Goal: Information Seeking & Learning: Learn about a topic

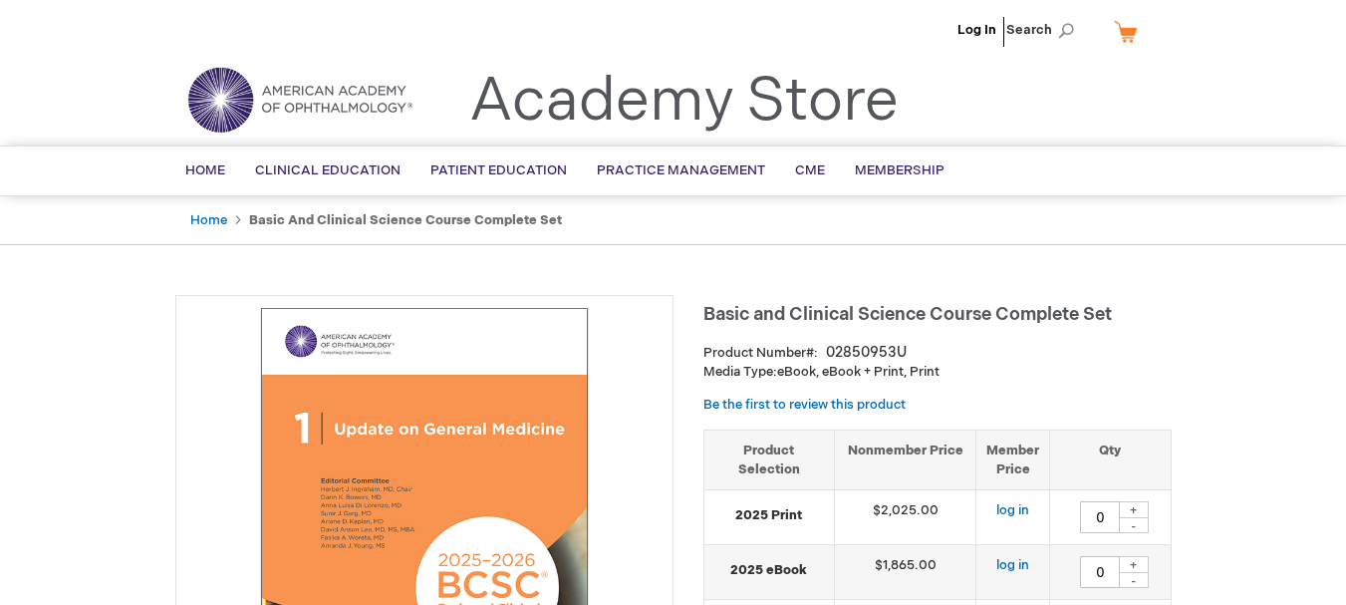
type input "0"
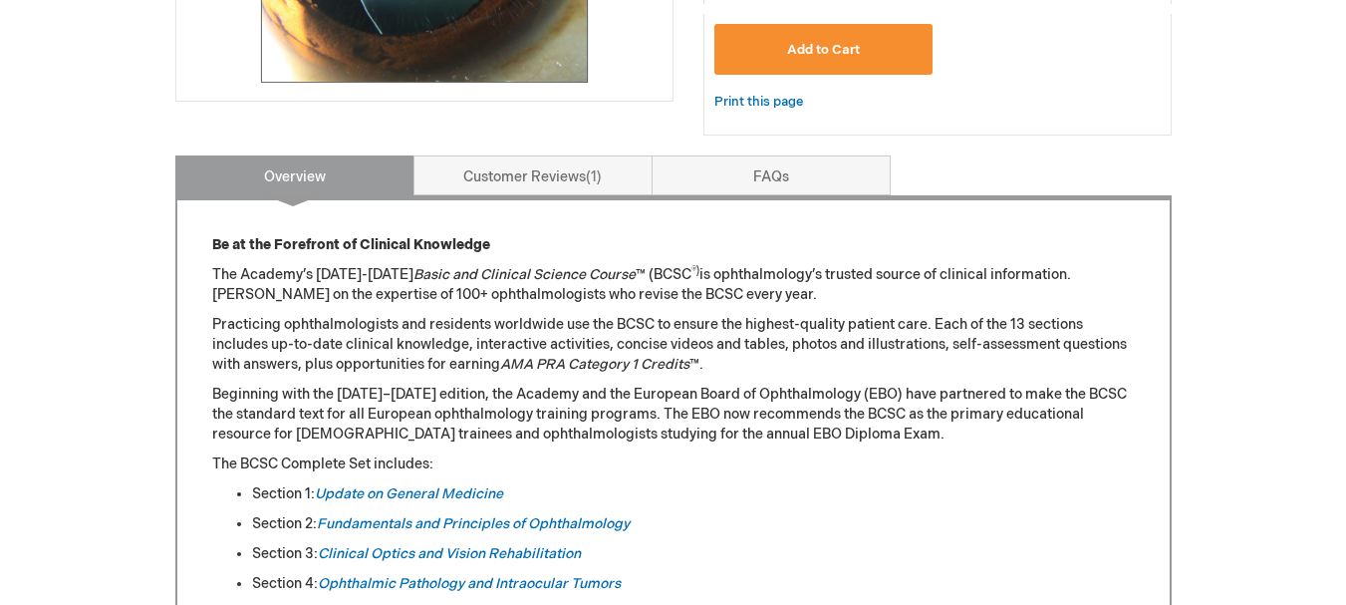
scroll to position [997, 0]
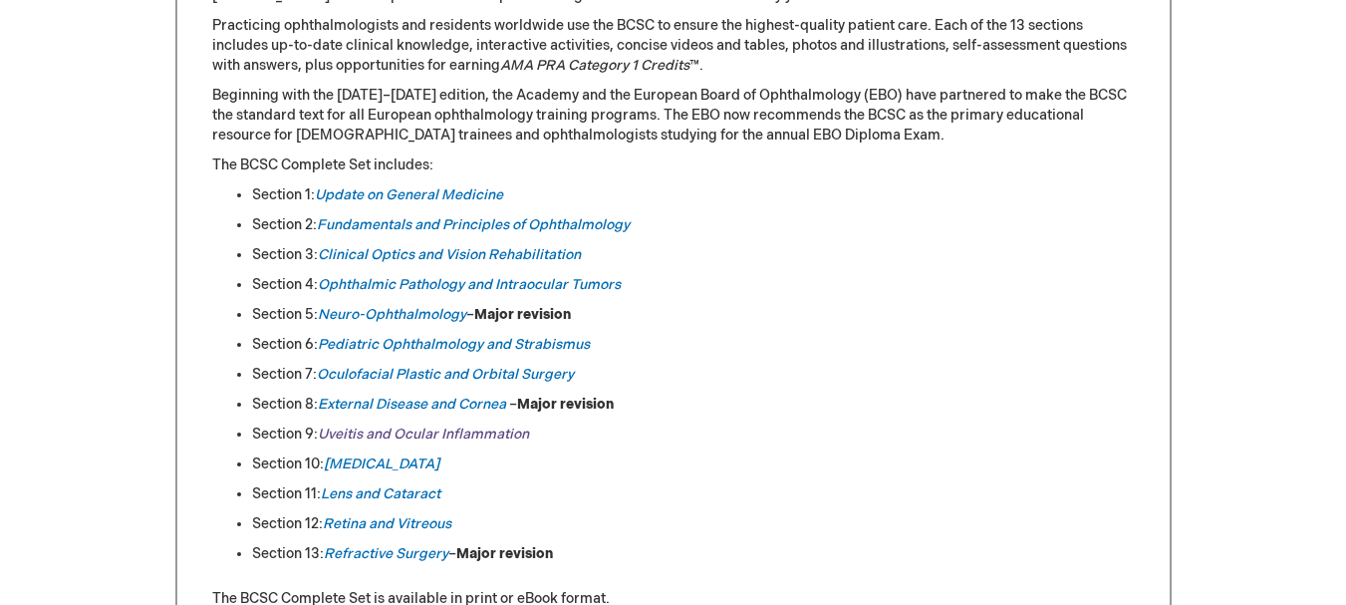
click at [398, 436] on link "Uveitis and Ocular Inflammation" at bounding box center [423, 434] width 211 height 17
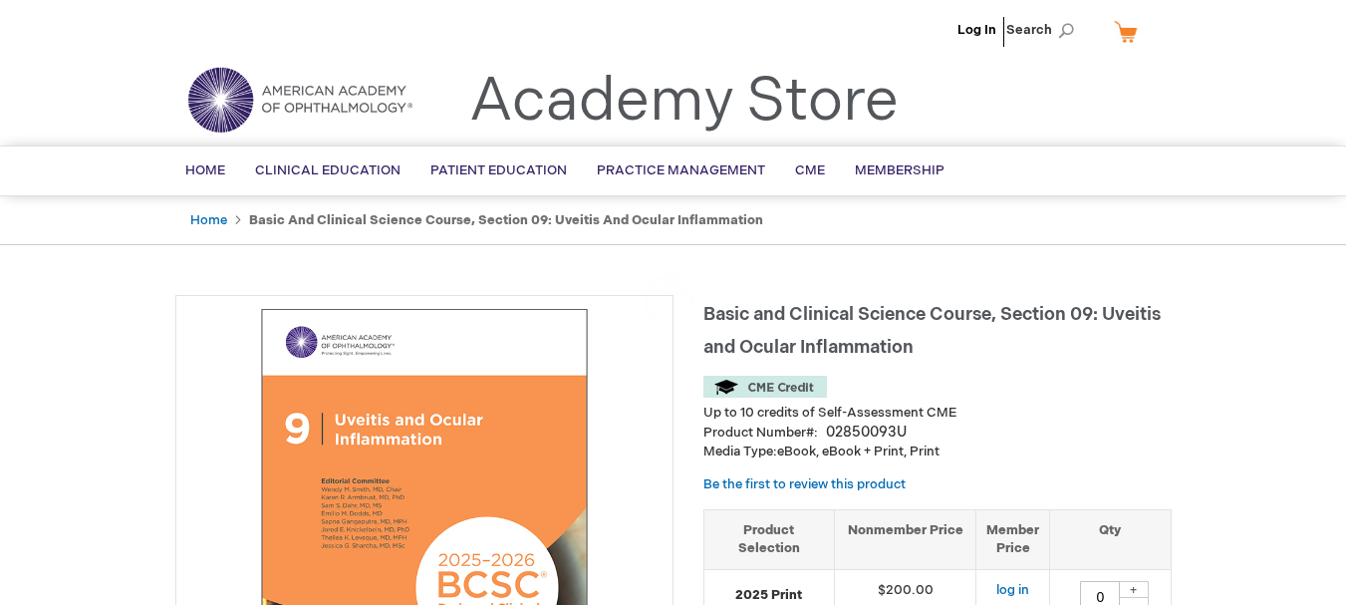
scroll to position [299, 0]
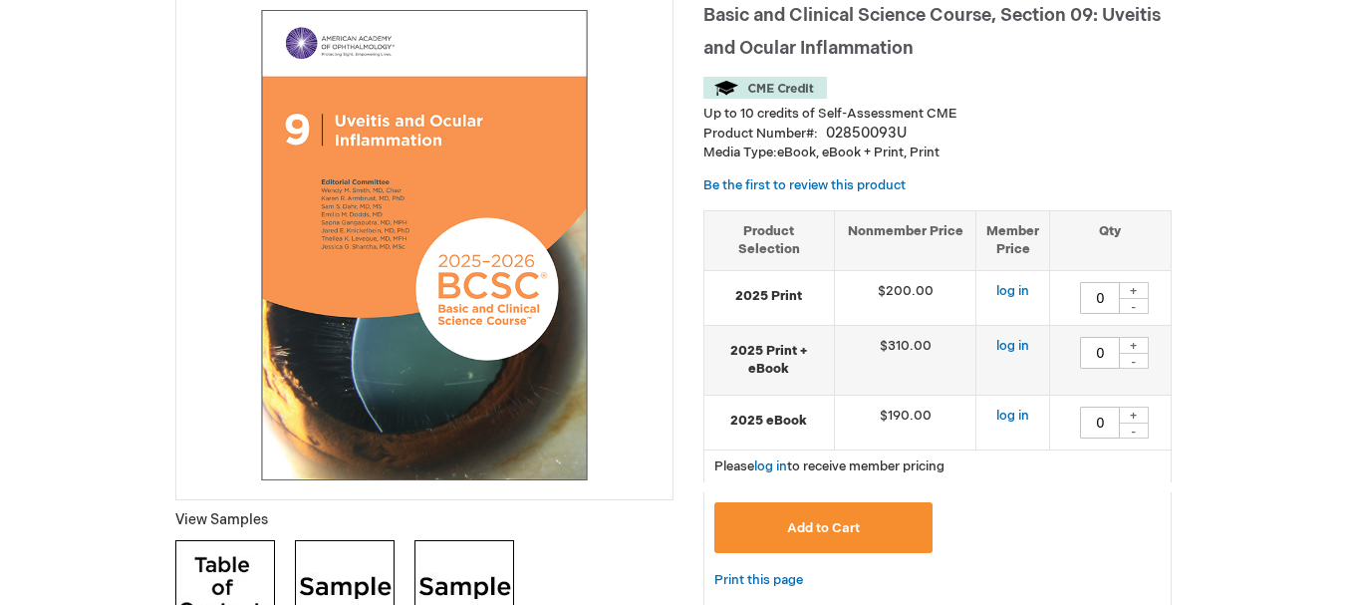
drag, startPoint x: 384, startPoint y: 172, endPoint x: 373, endPoint y: 145, distance: 29.1
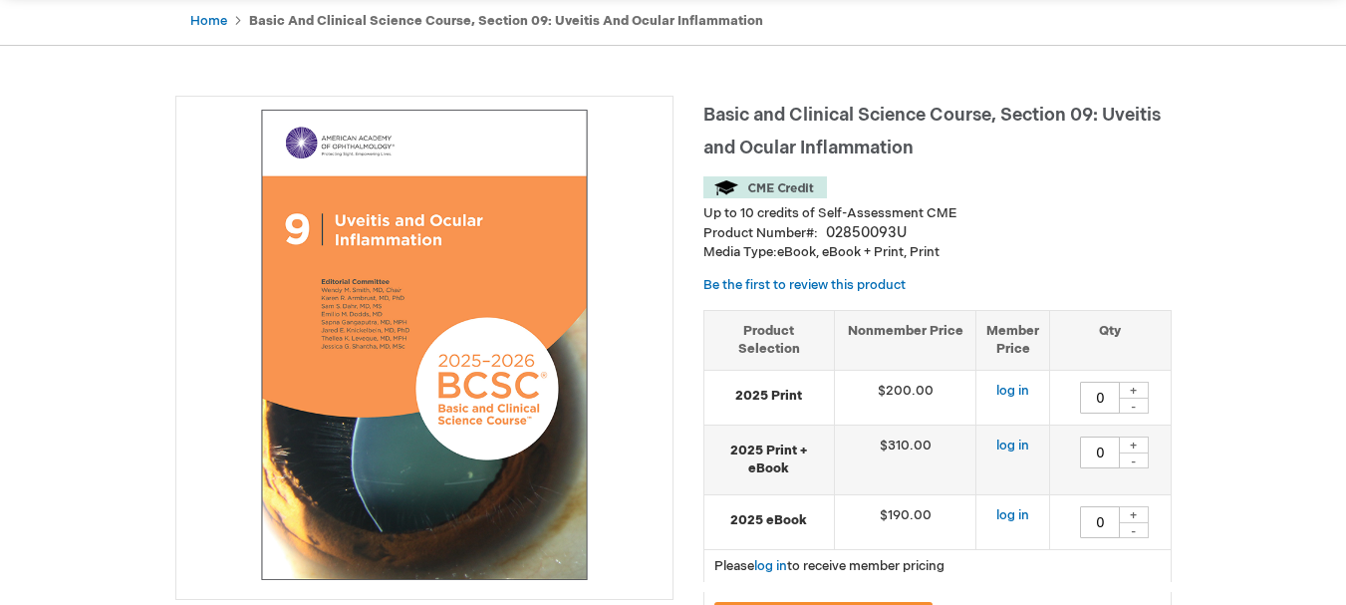
scroll to position [0, 0]
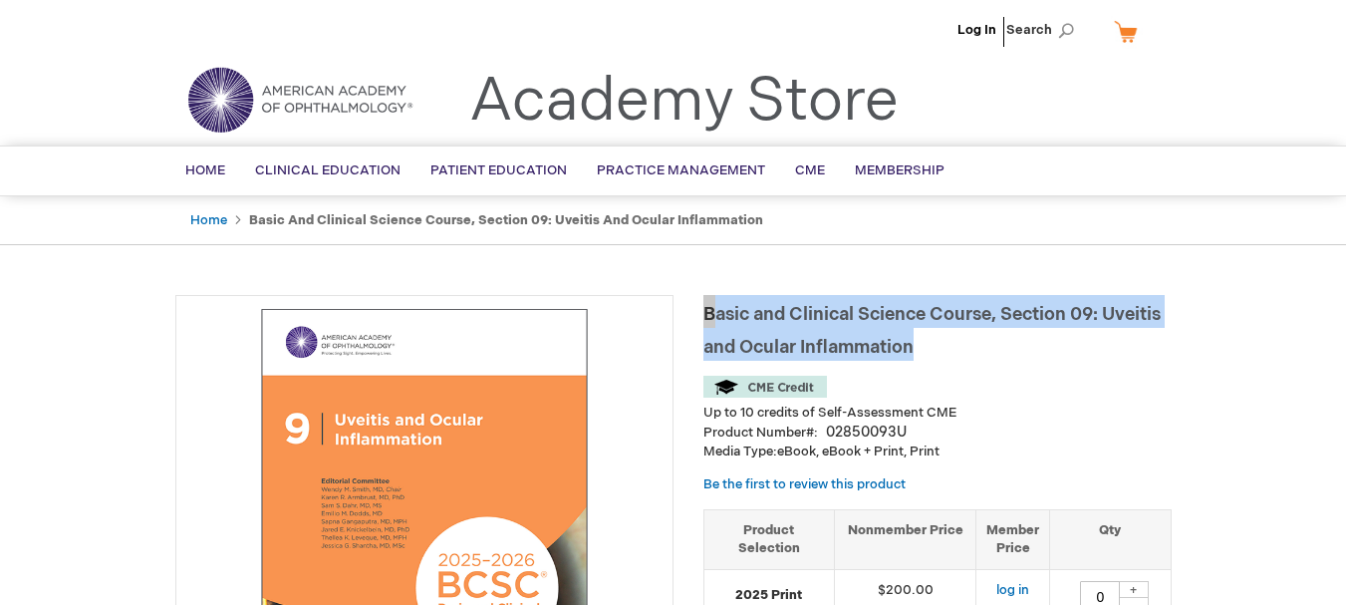
drag, startPoint x: 705, startPoint y: 310, endPoint x: 918, endPoint y: 345, distance: 216.1
click at [918, 345] on h1 "Basic and Clinical Science Course, Section 09: Uveitis and Ocular Inflammation" at bounding box center [938, 328] width 468 height 66
copy span "Basic and Clinical Science Course, Section 09: Uveitis and Ocular Inflammation"
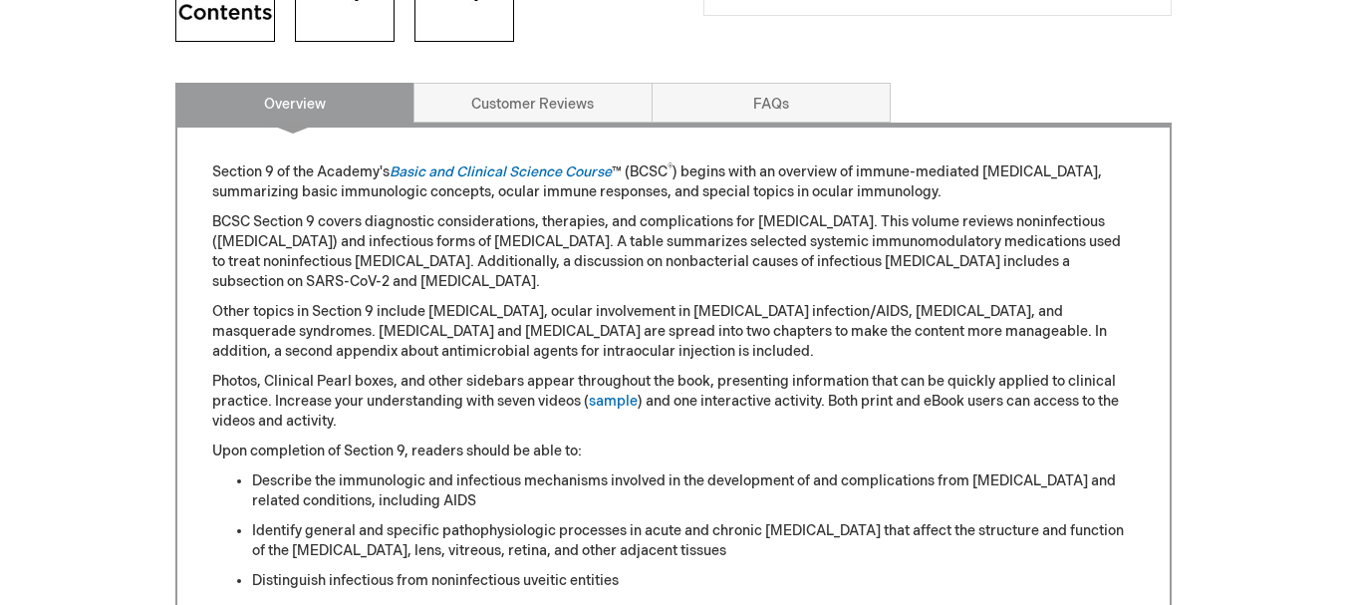
scroll to position [1096, 0]
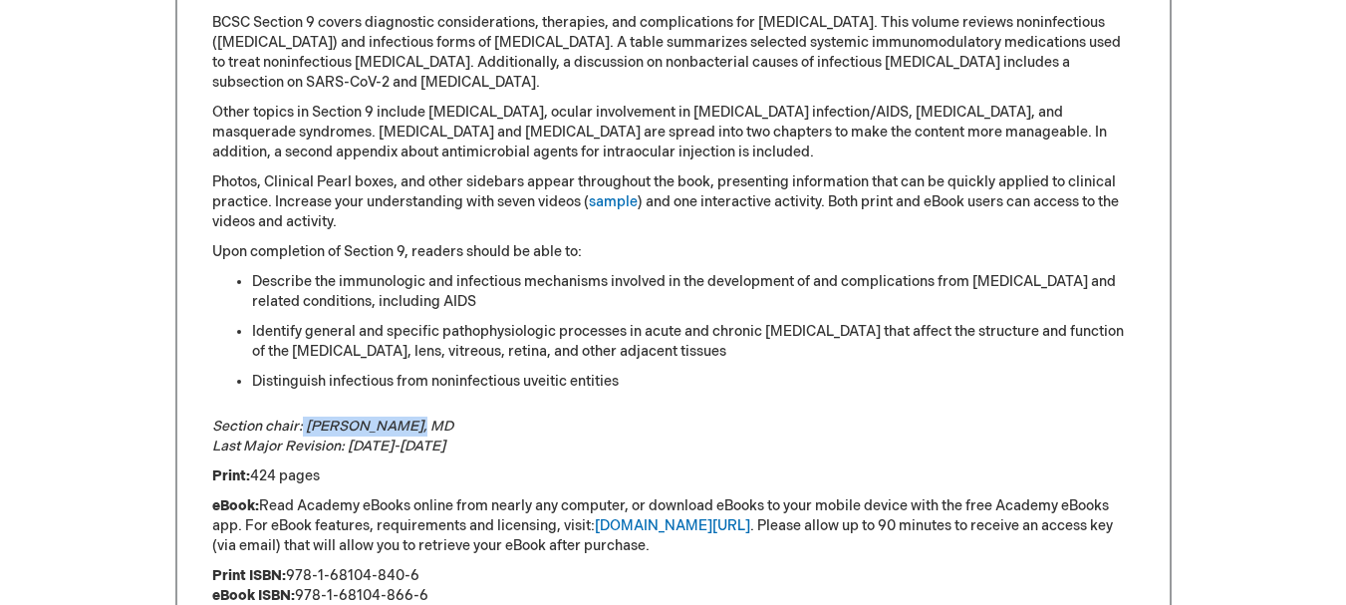
drag, startPoint x: 304, startPoint y: 403, endPoint x: 411, endPoint y: 404, distance: 106.6
click at [411, 418] on em "Section chair: Wendy M. Smith, MD Last Major Revision: 2023-2024" at bounding box center [332, 436] width 241 height 37
copy em "Wendy M. Smith"
